Goal: Task Accomplishment & Management: Use online tool/utility

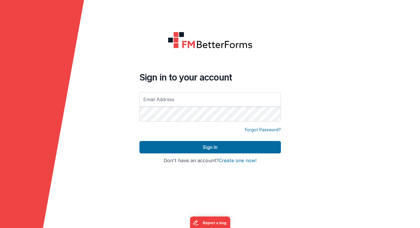
type input "[PERSON_NAME][EMAIL_ADDRESS][PERSON_NAME][DOMAIN_NAME]"
click at [139, 141] on button "Sign In" at bounding box center [209, 147] width 141 height 12
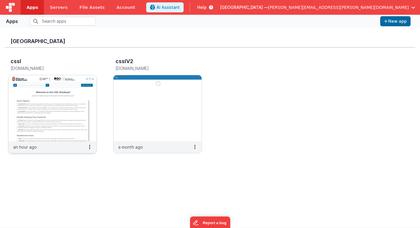
click at [86, 84] on img at bounding box center [53, 108] width 88 height 66
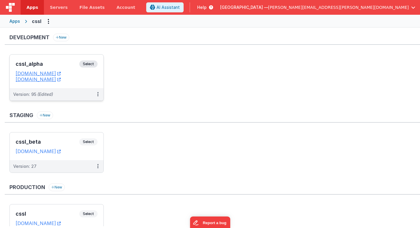
click at [94, 65] on span "Select" at bounding box center [88, 63] width 18 height 7
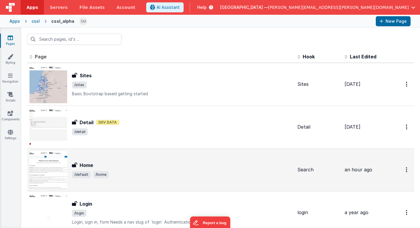
click at [86, 159] on div "Home Home /default /home" at bounding box center [160, 170] width 263 height 38
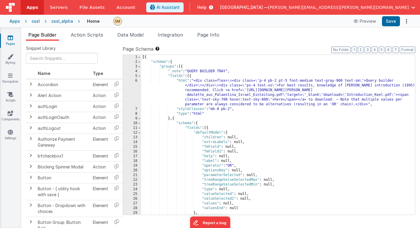
click at [213, 151] on div "[{ "schema" : { "groups" : [{ "_note" : "QUERY BUILDER TRAY" , "fields" : [{ "h…" at bounding box center [278, 139] width 274 height 169
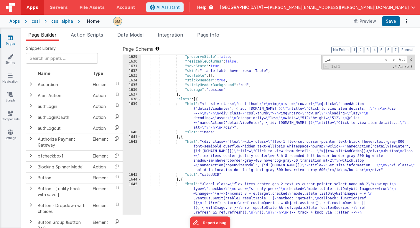
scroll to position [7817, 0]
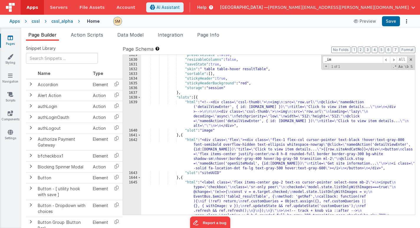
type input "_im"
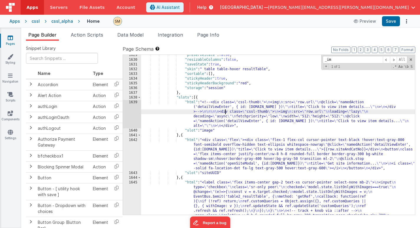
click at [225, 112] on div ""preserveState" : false , "resizableColumns" : false , "saveState" : true , "sk…" at bounding box center [278, 163] width 274 height 221
click at [133, 113] on div "1639" at bounding box center [132, 114] width 18 height 28
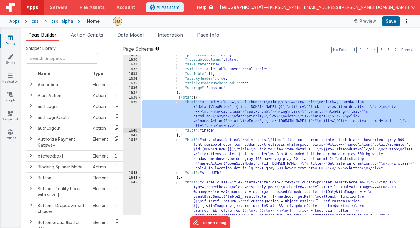
click at [203, 112] on div ""preserveState" : false , "resizableColumns" : false , "saveState" : true , "sk…" at bounding box center [278, 163] width 274 height 221
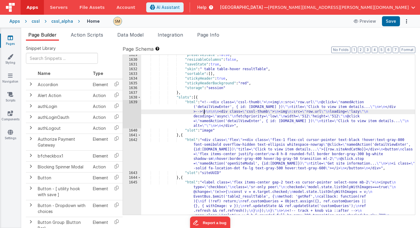
click at [131, 113] on div "1639" at bounding box center [132, 114] width 18 height 28
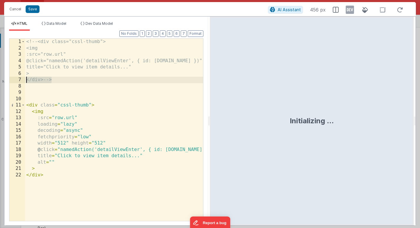
drag, startPoint x: 54, startPoint y: 80, endPoint x: 11, endPoint y: 79, distance: 42.4
click at [11, 79] on div "1 2 3 4 5 6 7 8 9 10 11 12 13 14 15 16 17 18 19 20 21 22 <!-- <div class="cssl-…" at bounding box center [106, 129] width 194 height 183
click at [43, 80] on div "<!-- <div class="cssl-thumb"> <img :src="row.url" @click="namedAction('detailVi…" at bounding box center [114, 136] width 178 height 195
click at [53, 175] on div "<!-- <div class="cssl-thumb"> <img :src="row.url" @click="namedAction('detailVi…" at bounding box center [114, 136] width 178 height 195
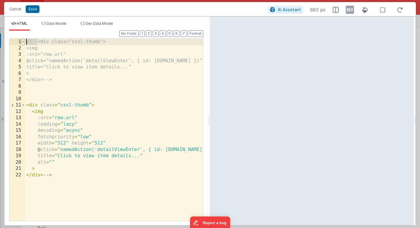
drag, startPoint x: 38, startPoint y: 41, endPoint x: 23, endPoint y: 41, distance: 14.7
click at [23, 41] on div "1 2 3 4 5 6 7 8 9 10 11 12 13 14 15 16 17 18 19 20 21 22 <!-- <div class="cssl-…" at bounding box center [106, 129] width 194 height 183
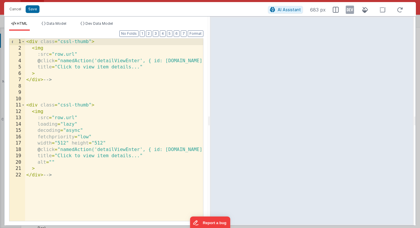
click at [27, 105] on div "< div class = "cssl-thumb" > < img :src = "row.url" @ click = "namedAction('det…" at bounding box center [114, 136] width 178 height 195
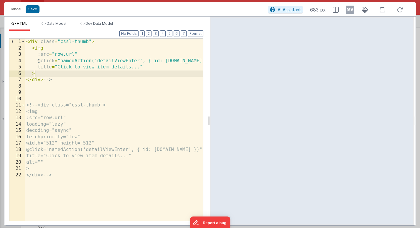
click at [57, 75] on div "< div class = "cssl-thumb" > < img :src = "row.url" @ click = "namedAction('det…" at bounding box center [114, 136] width 178 height 195
click at [55, 80] on div "< div class = "cssl-thumb" > < img :src = "row.url" @ click = "namedAction('det…" at bounding box center [114, 136] width 178 height 195
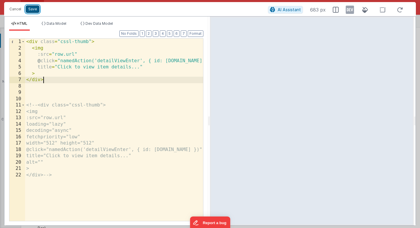
click at [30, 9] on button "Save" at bounding box center [33, 9] width 14 height 8
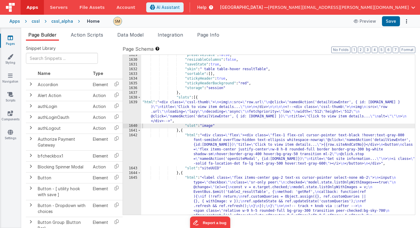
scroll to position [7820, 0]
